Goal: Navigation & Orientation: Find specific page/section

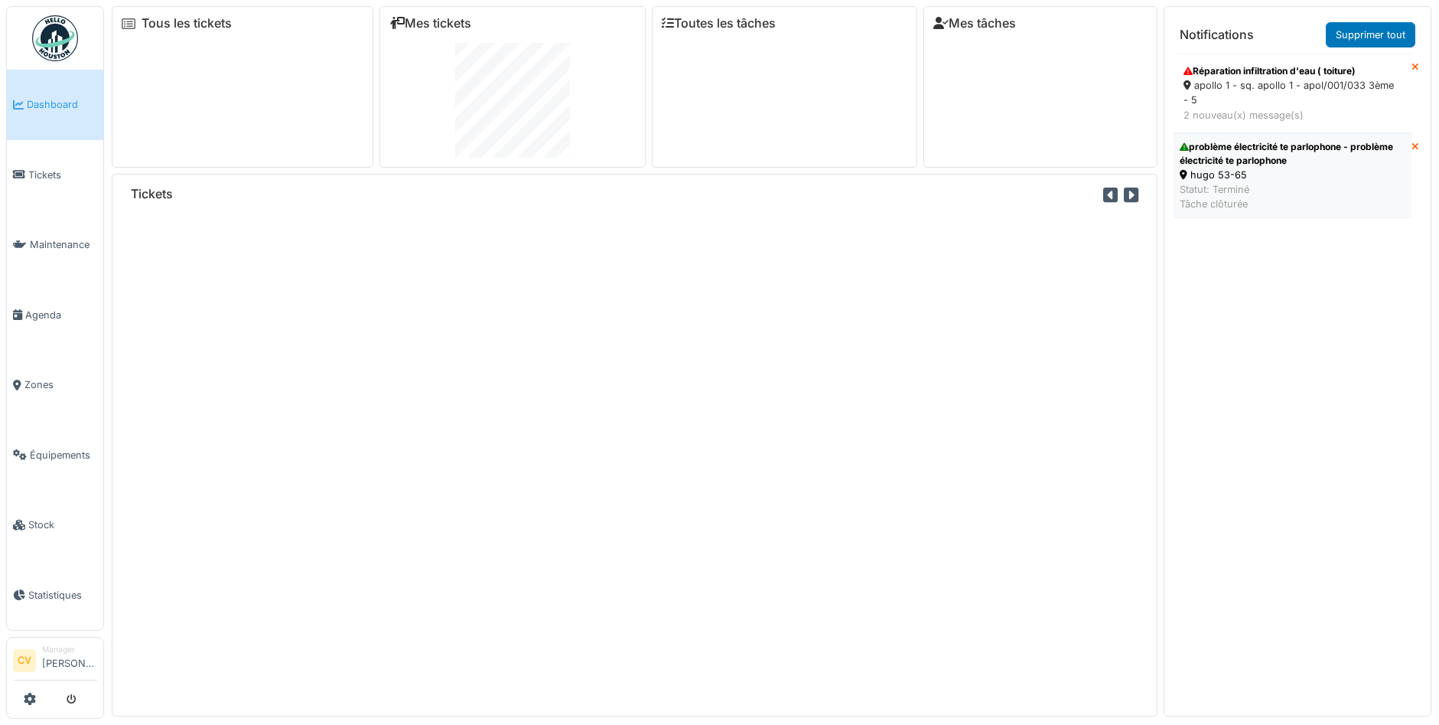
click at [1266, 175] on div "hugo 53-65" at bounding box center [1293, 175] width 226 height 15
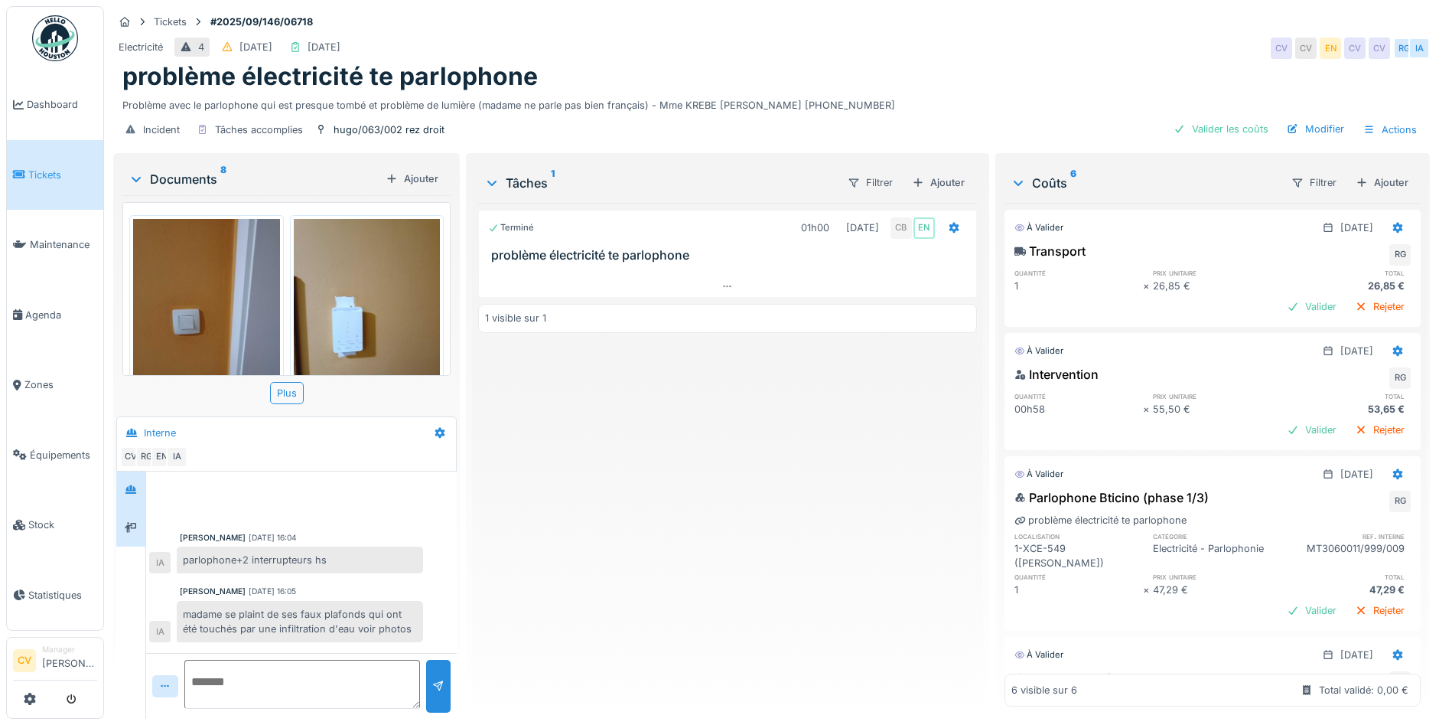
click at [118, 516] on div at bounding box center [130, 527] width 29 height 37
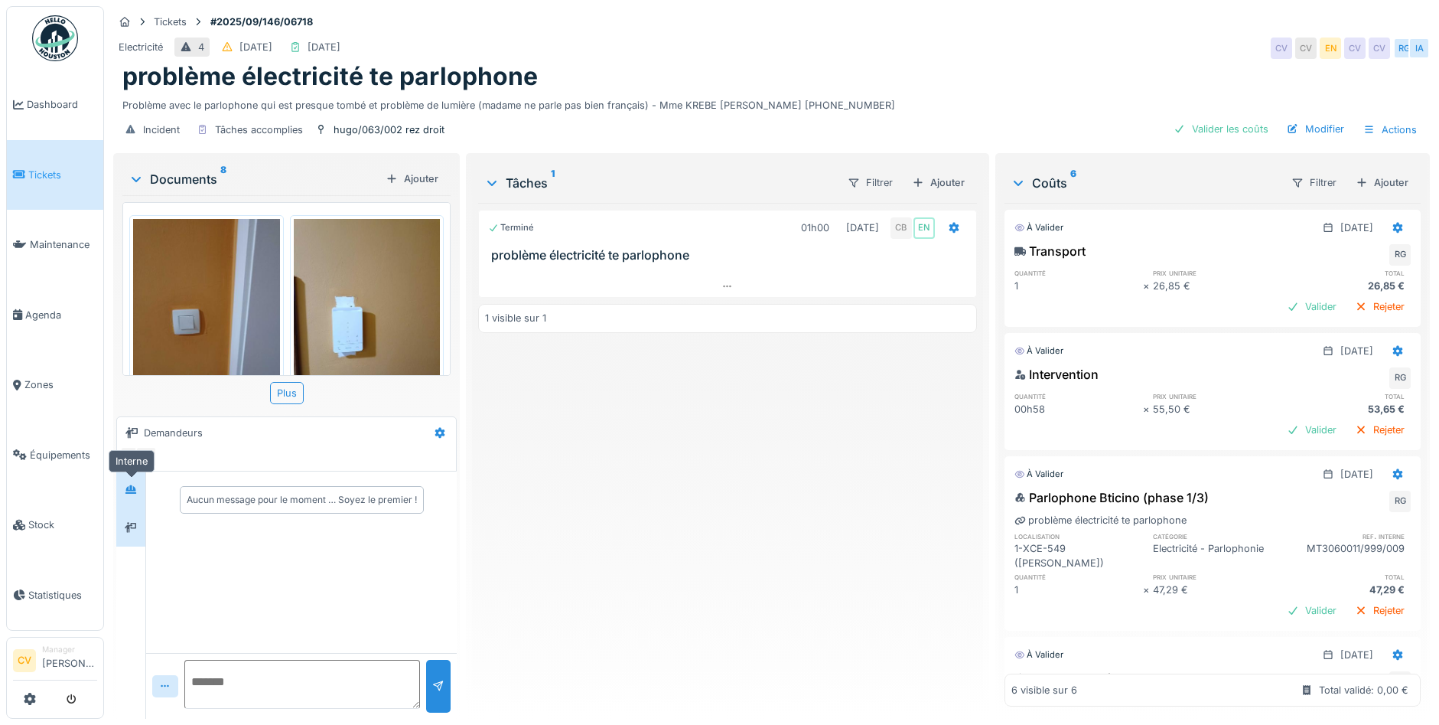
click at [129, 494] on div at bounding box center [131, 490] width 12 height 15
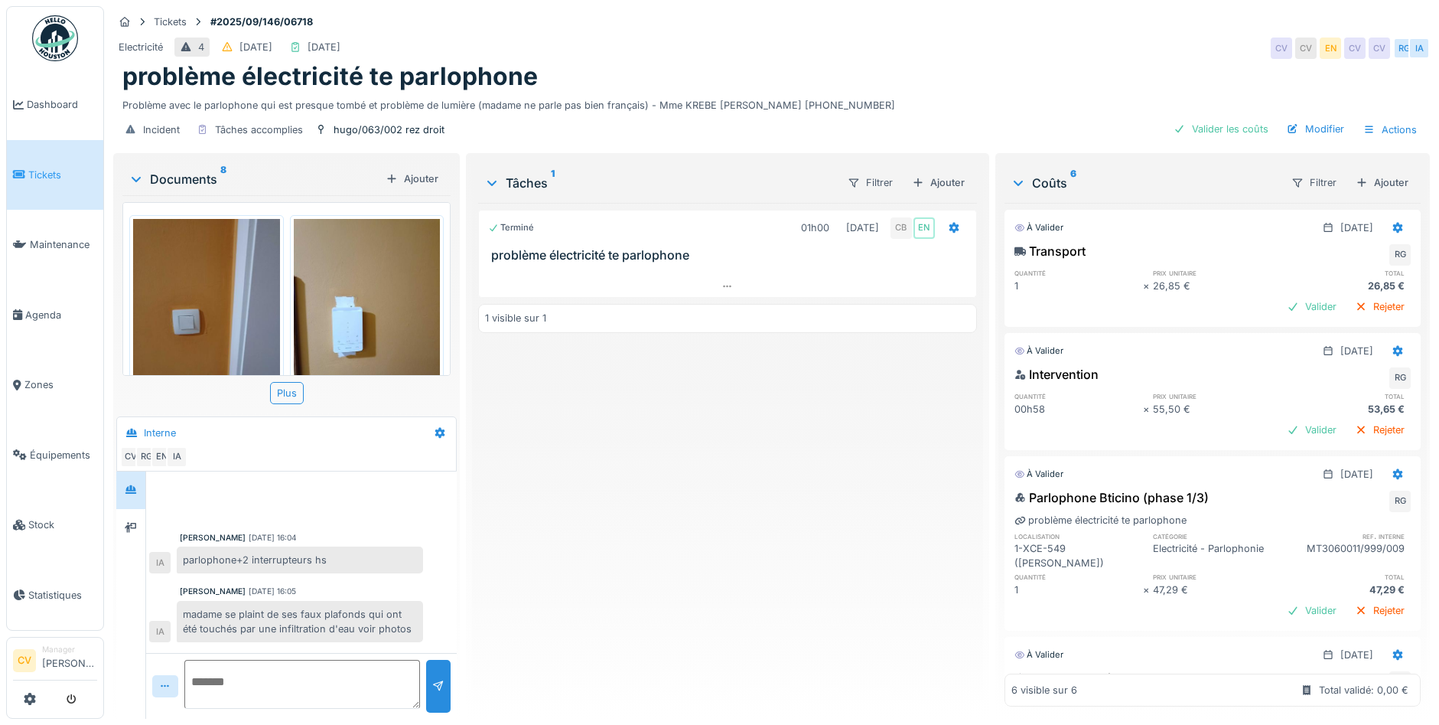
click at [144, 179] on div at bounding box center [136, 178] width 18 height 15
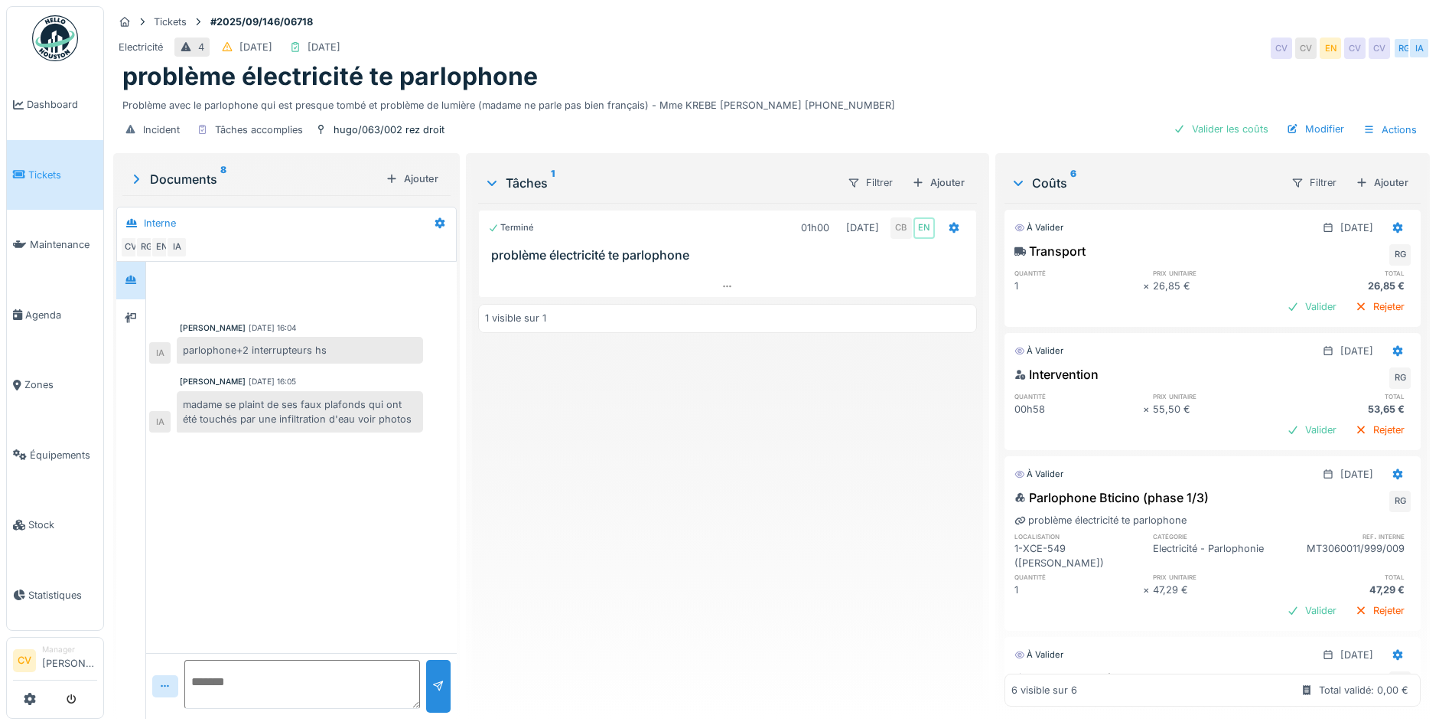
click at [181, 180] on div "Documents 8" at bounding box center [254, 179] width 251 height 18
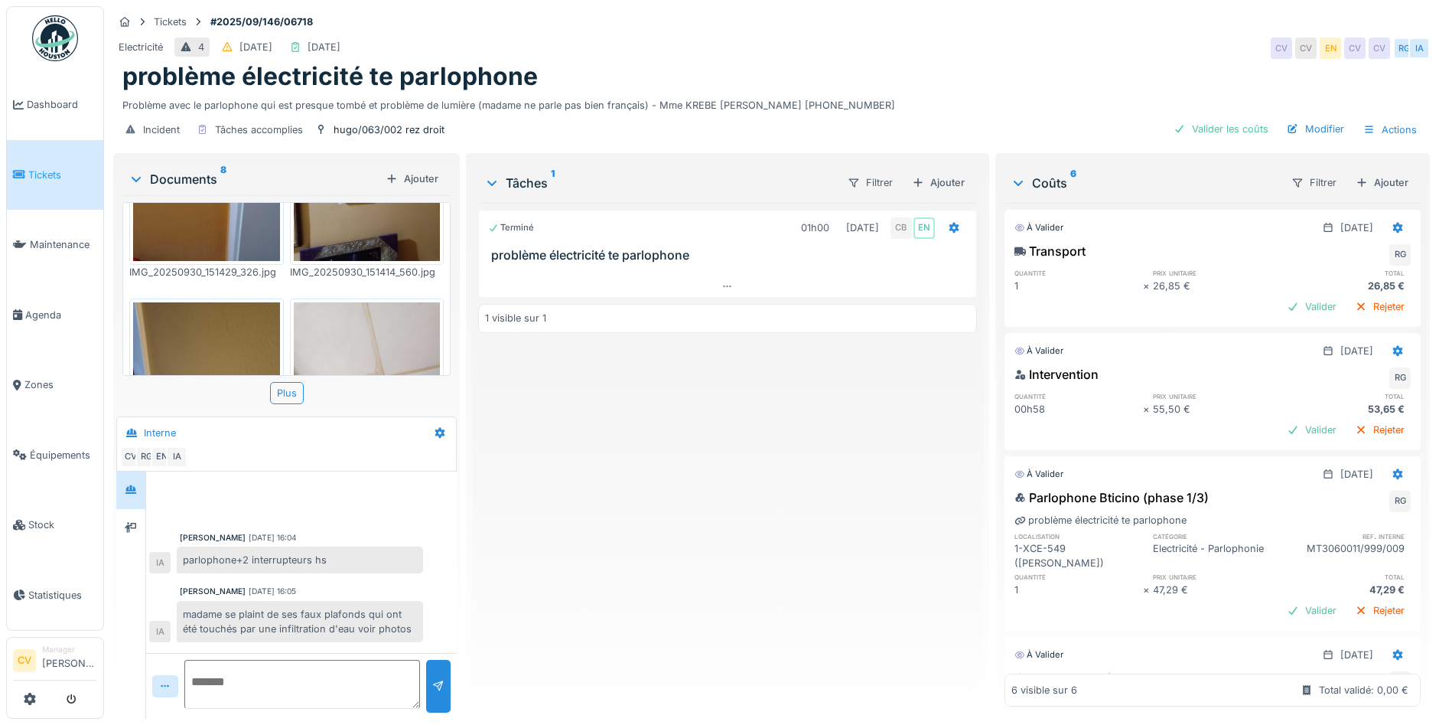
scroll to position [658, 0]
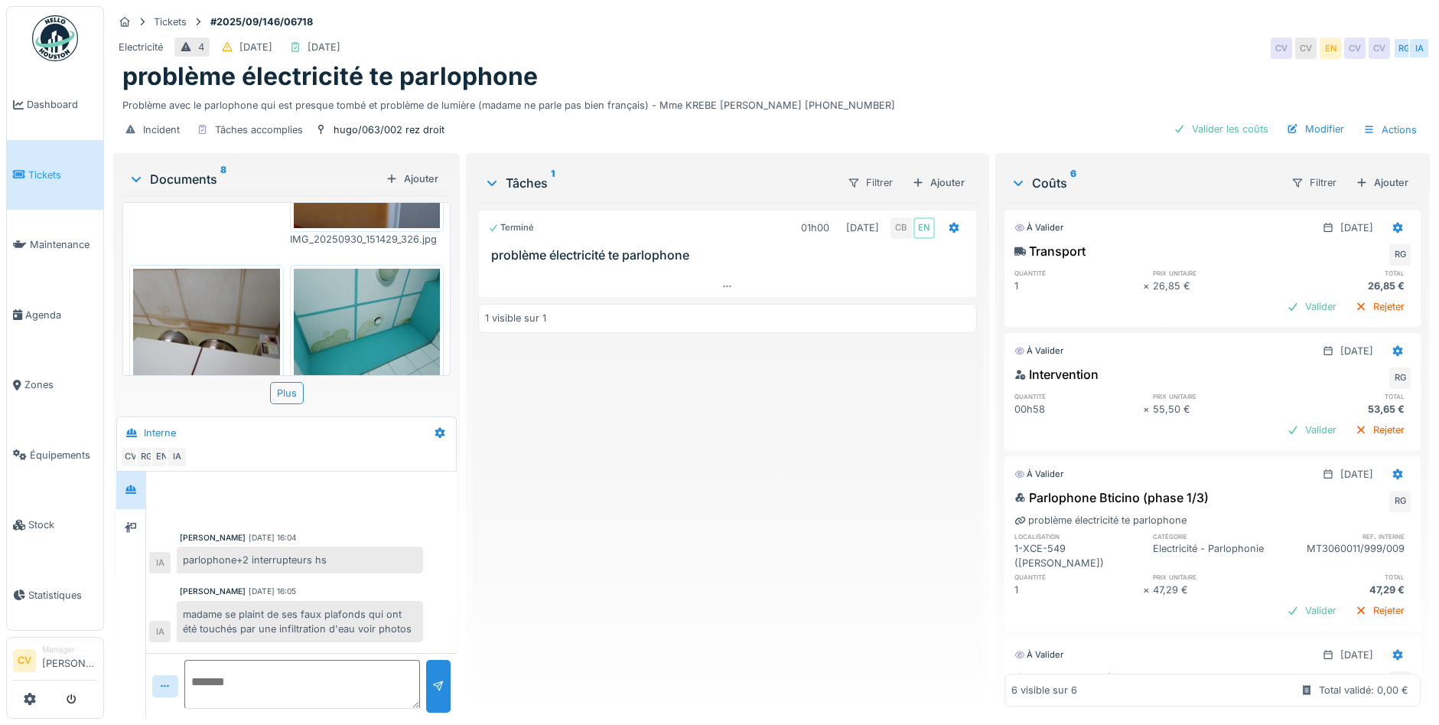
click at [44, 45] on img at bounding box center [55, 38] width 46 height 46
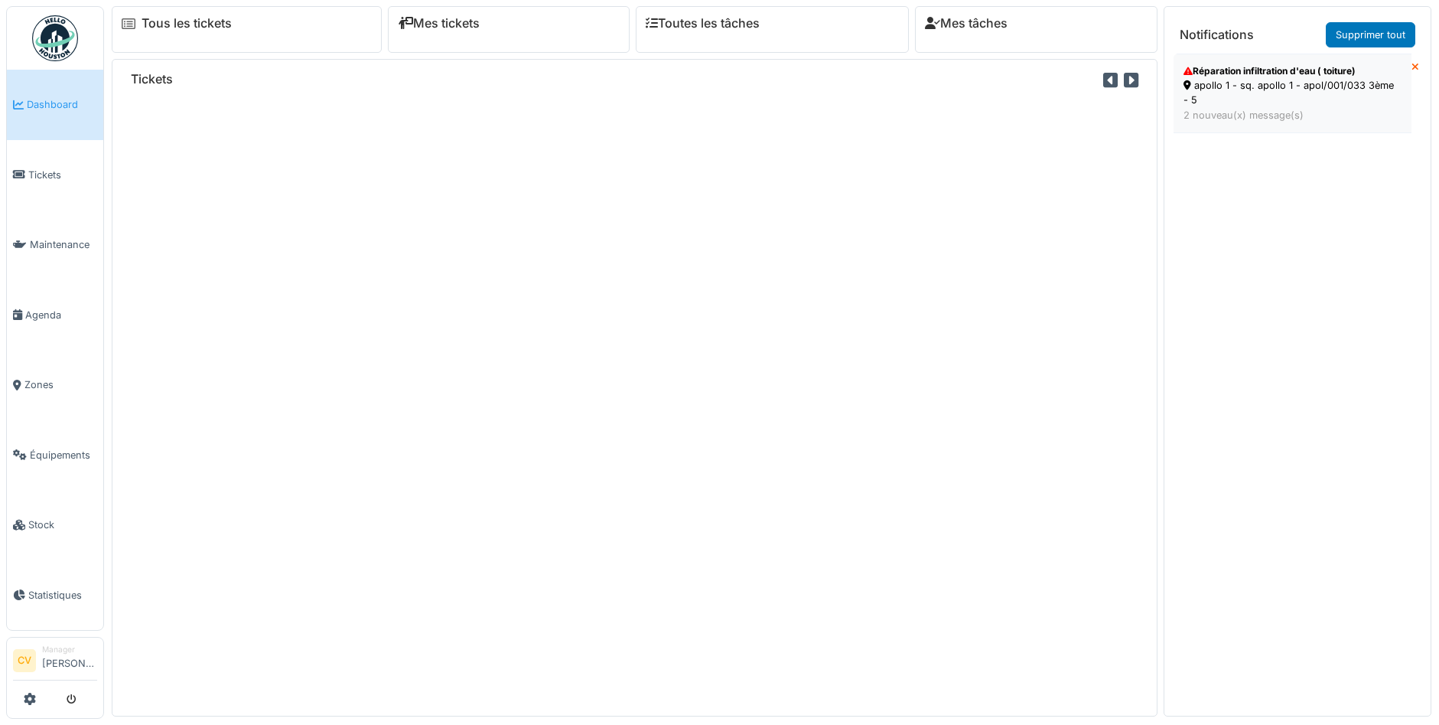
click at [1235, 79] on div "apollo 1 - sq. apollo 1 - apol/001/033 3ème - 5" at bounding box center [1293, 92] width 218 height 29
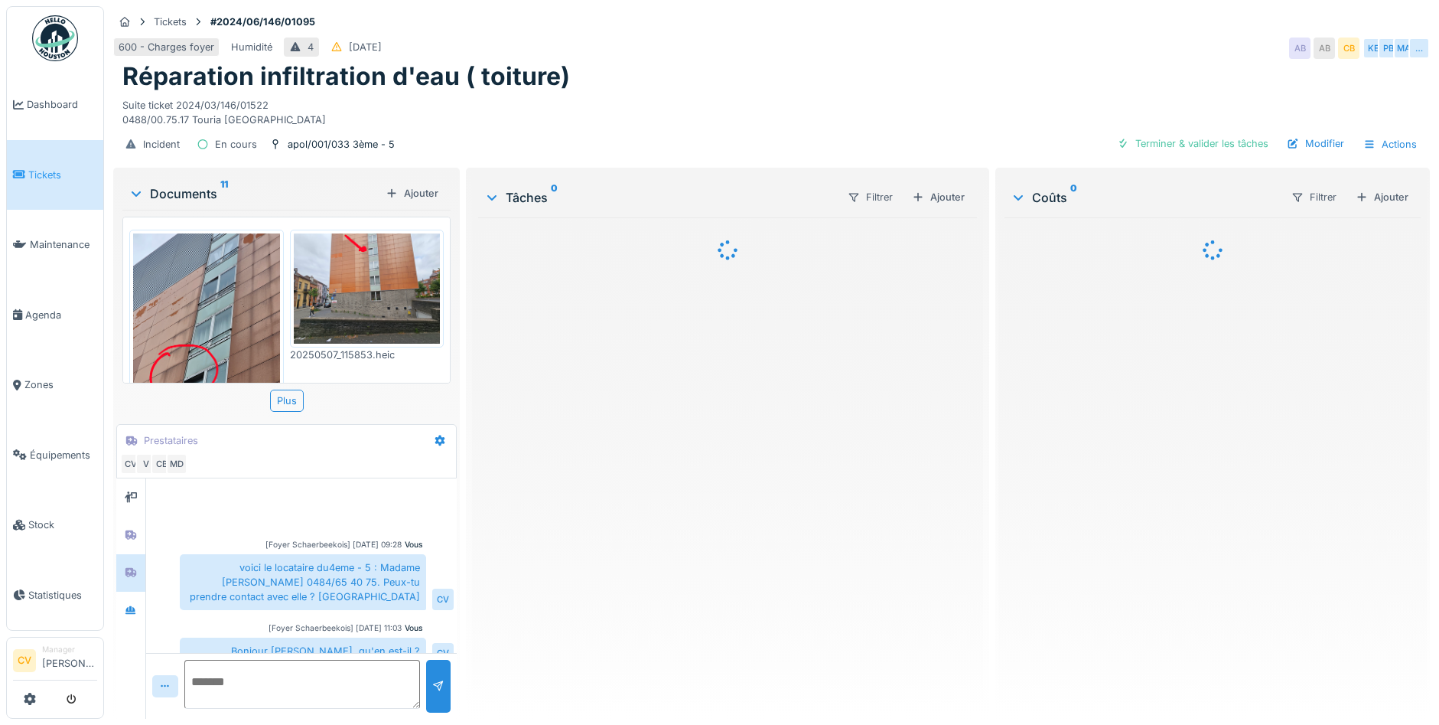
scroll to position [611, 0]
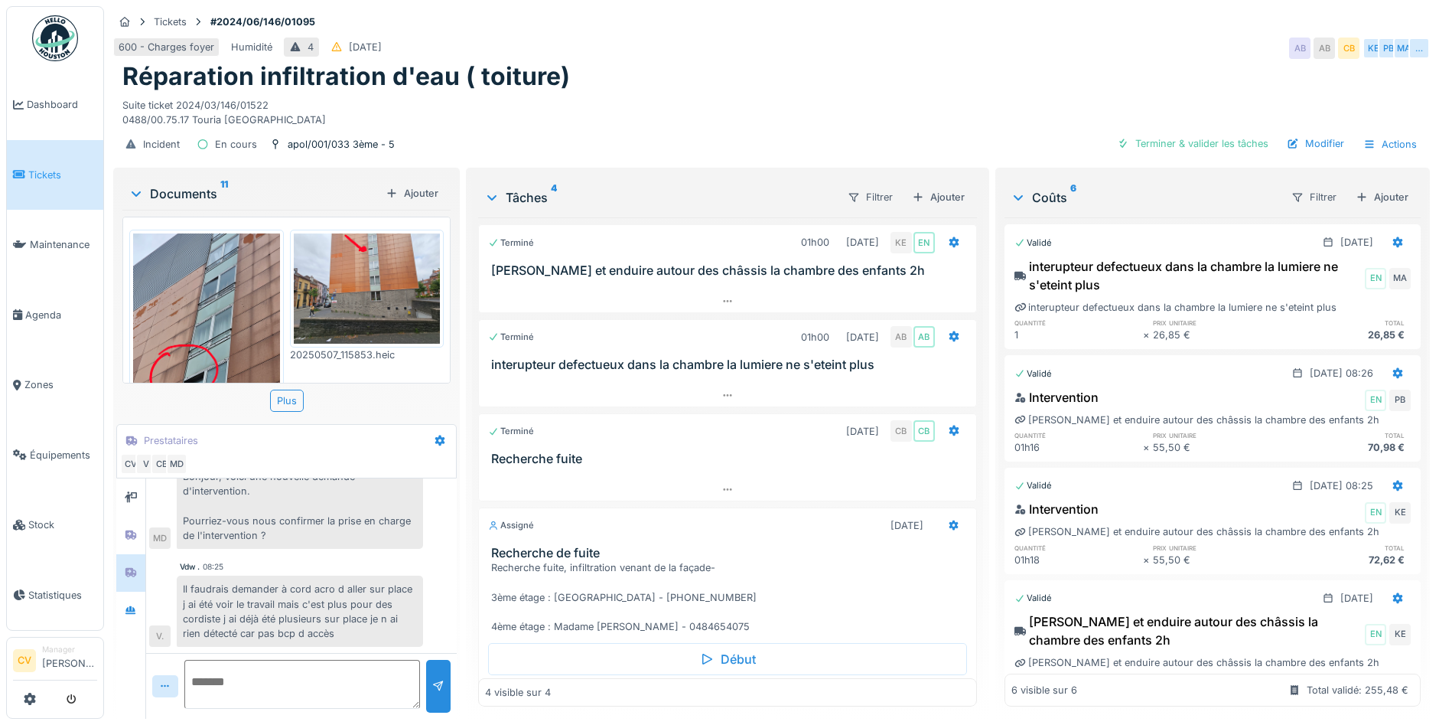
click at [65, 19] on img at bounding box center [55, 38] width 46 height 46
